Goal: Transaction & Acquisition: Purchase product/service

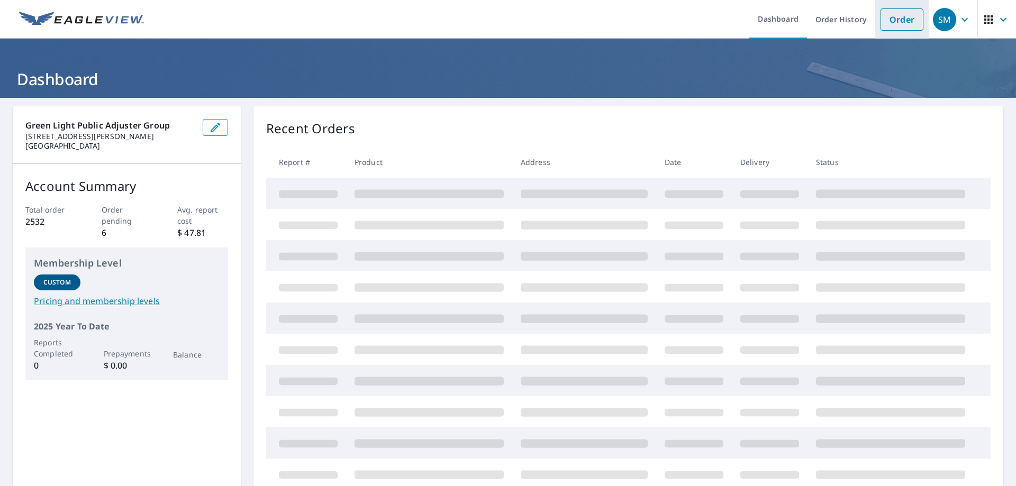
click at [899, 29] on link "Order" at bounding box center [902, 19] width 43 height 22
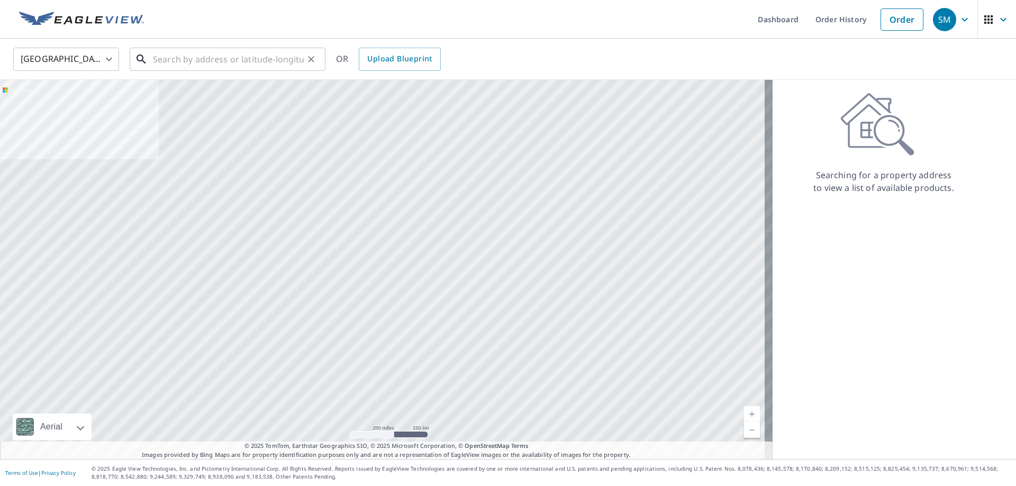
click at [220, 47] on input "text" at bounding box center [228, 59] width 151 height 30
paste input "[STREET_ADDRESS][PERSON_NAME]"
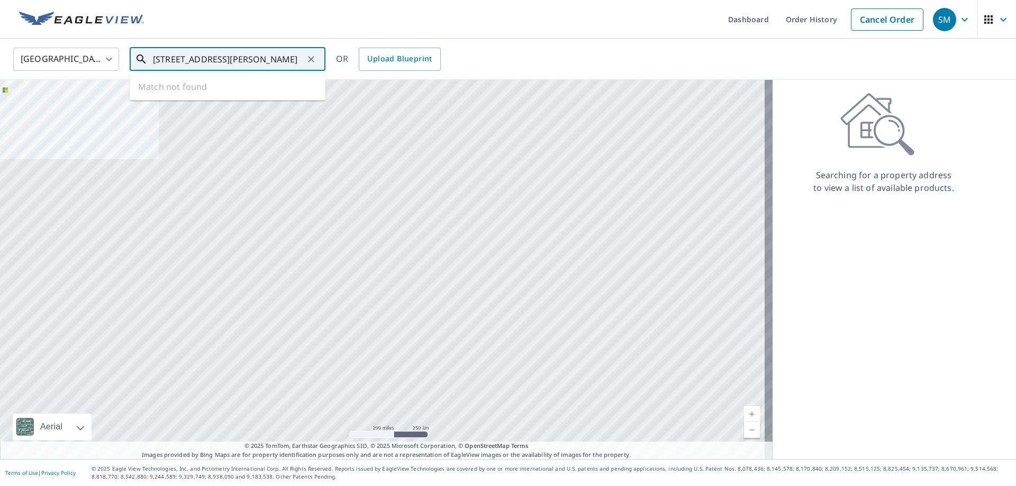
scroll to position [0, 14]
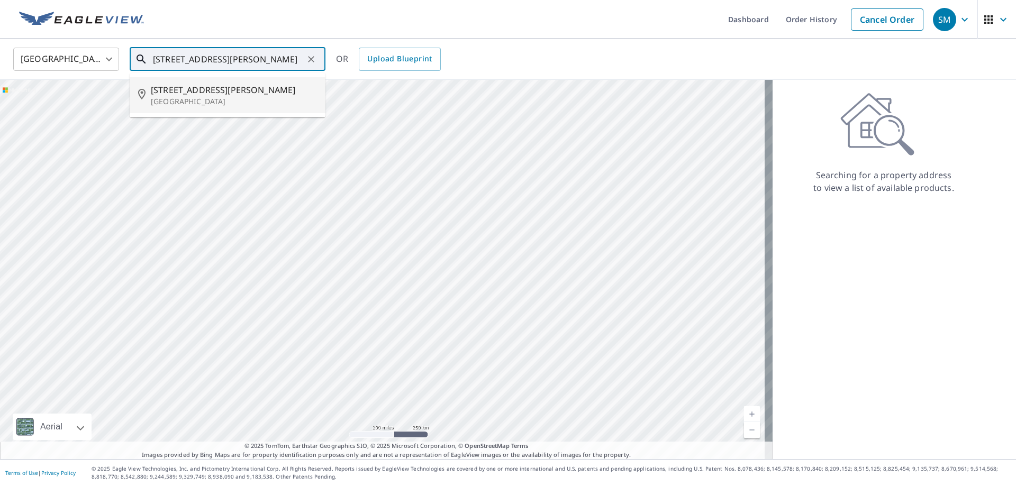
click at [216, 84] on span "[STREET_ADDRESS][PERSON_NAME]" at bounding box center [234, 90] width 166 height 13
type input "[STREET_ADDRESS][PERSON_NAME]"
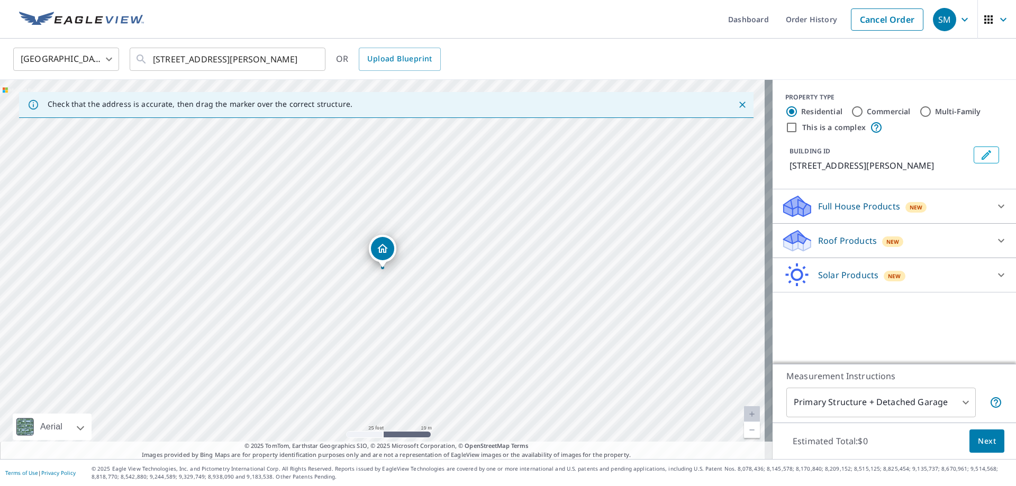
click at [850, 236] on p "Roof Products" at bounding box center [847, 240] width 59 height 13
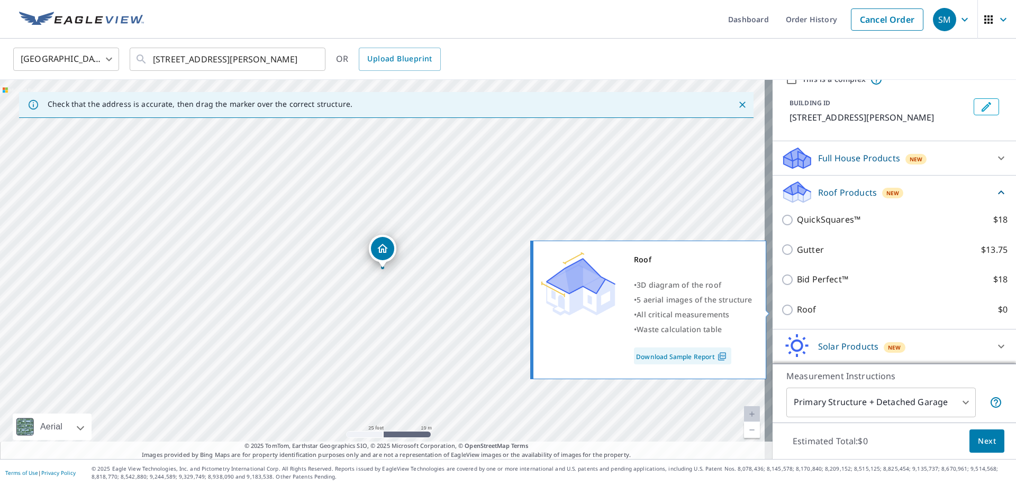
click at [797, 308] on p "Roof" at bounding box center [807, 309] width 20 height 13
click at [792, 308] on input "Roof $0" at bounding box center [789, 310] width 16 height 13
checkbox input "true"
type input "3"
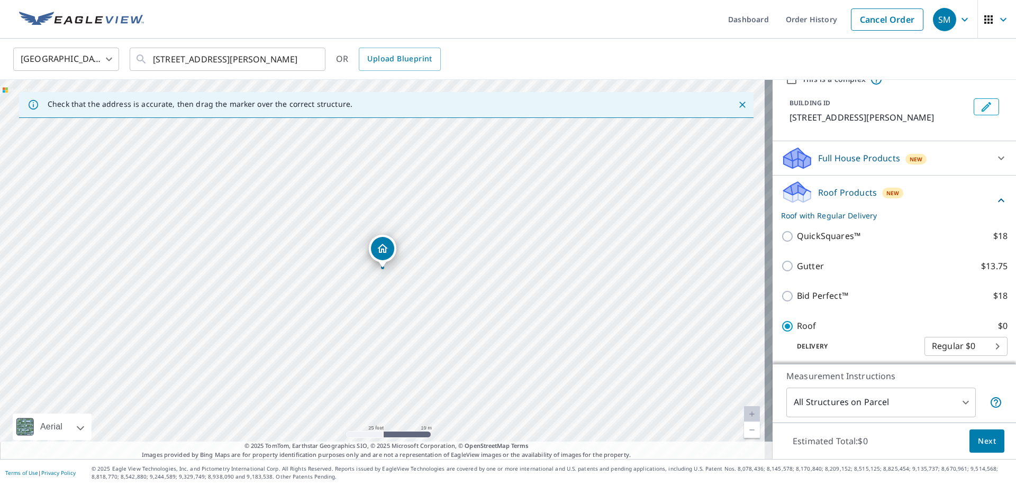
click at [998, 444] on div "Estimated Total: $0 Next" at bounding box center [894, 441] width 243 height 37
click at [994, 445] on button "Next" at bounding box center [987, 442] width 35 height 24
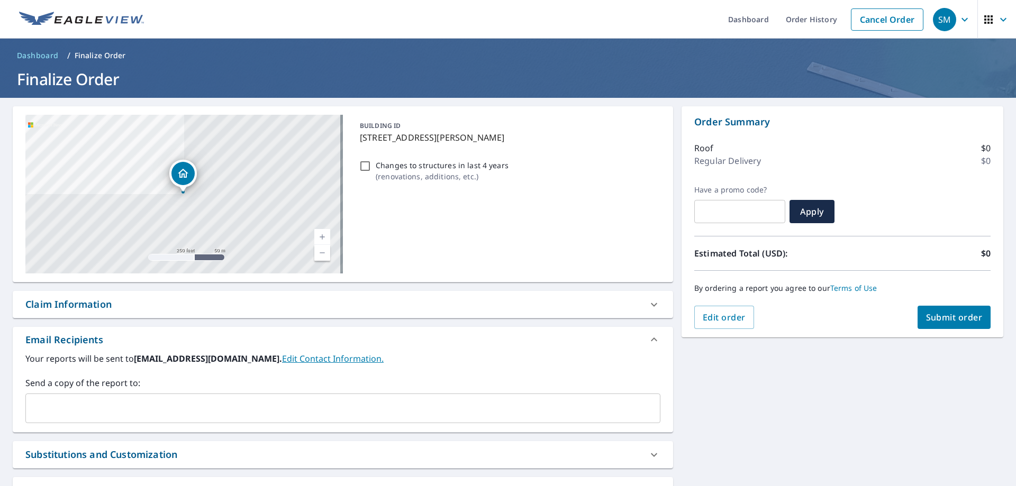
click at [944, 366] on div "[STREET_ADDRESS][PERSON_NAME] Aerial Road A standard road map Aerial A detailed…" at bounding box center [508, 322] width 1016 height 448
click at [947, 311] on button "Submit order" at bounding box center [955, 317] width 74 height 23
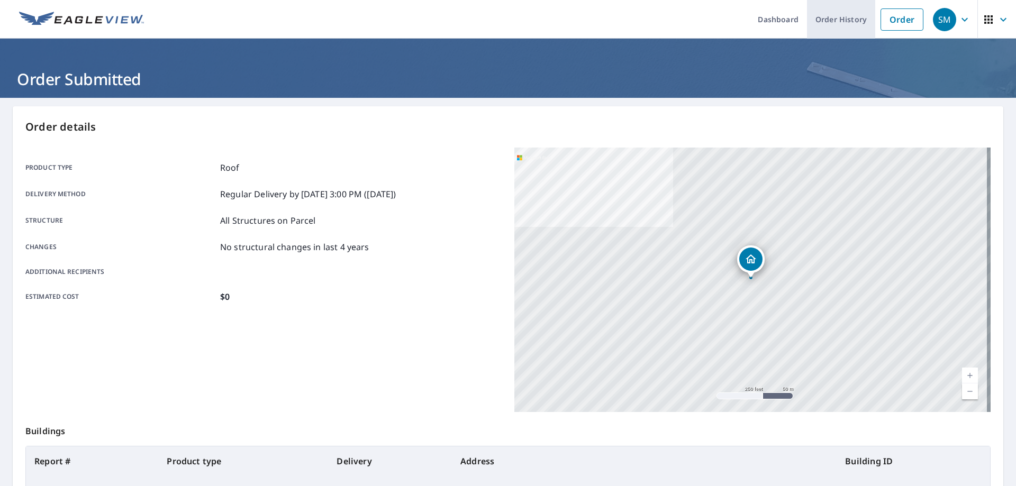
click at [828, 17] on link "Order History" at bounding box center [841, 19] width 68 height 39
